Goal: Task Accomplishment & Management: Use online tool/utility

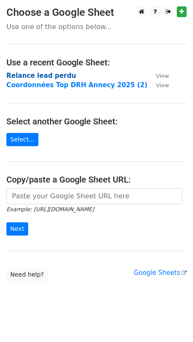
click at [40, 74] on strong "Relance lead perdu" at bounding box center [41, 76] width 70 height 8
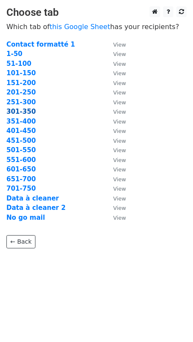
click at [16, 111] on strong "301-350" at bounding box center [20, 112] width 29 height 8
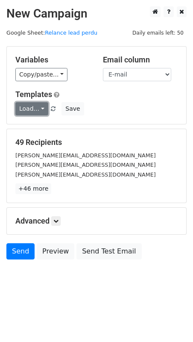
click at [32, 108] on link "Load..." at bounding box center [31, 108] width 33 height 13
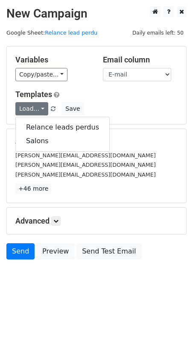
click at [119, 93] on h5 "Templates" at bounding box center [96, 94] width 162 height 9
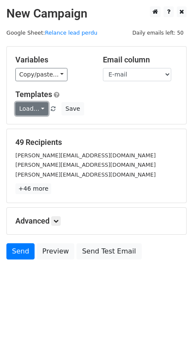
click at [34, 106] on link "Load..." at bounding box center [31, 108] width 33 height 13
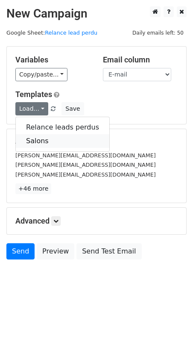
click at [36, 136] on link "Salons" at bounding box center [63, 141] width 94 height 14
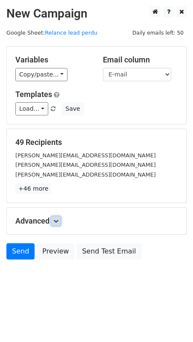
click at [56, 222] on icon at bounding box center [55, 220] width 5 height 5
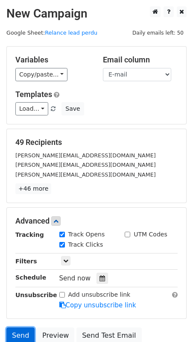
click at [22, 332] on link "Send" at bounding box center [20, 335] width 28 height 16
click at [5, 337] on div "Send Preview Send Test Email" at bounding box center [96, 337] width 193 height 20
click at [11, 337] on link "Send" at bounding box center [20, 335] width 28 height 16
